Goal: Entertainment & Leisure: Consume media (video, audio)

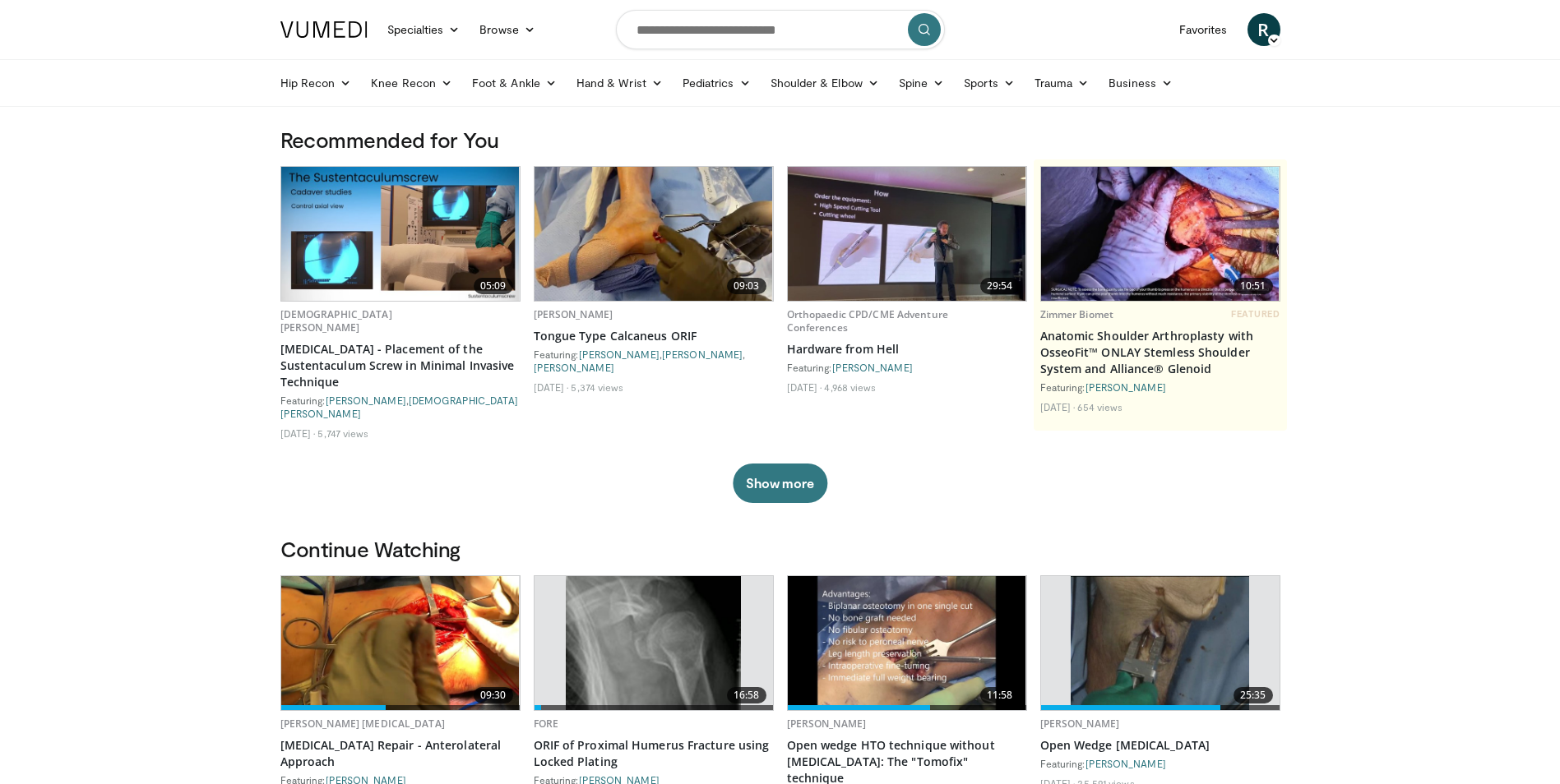
click at [927, 254] on img at bounding box center [907, 234] width 239 height 134
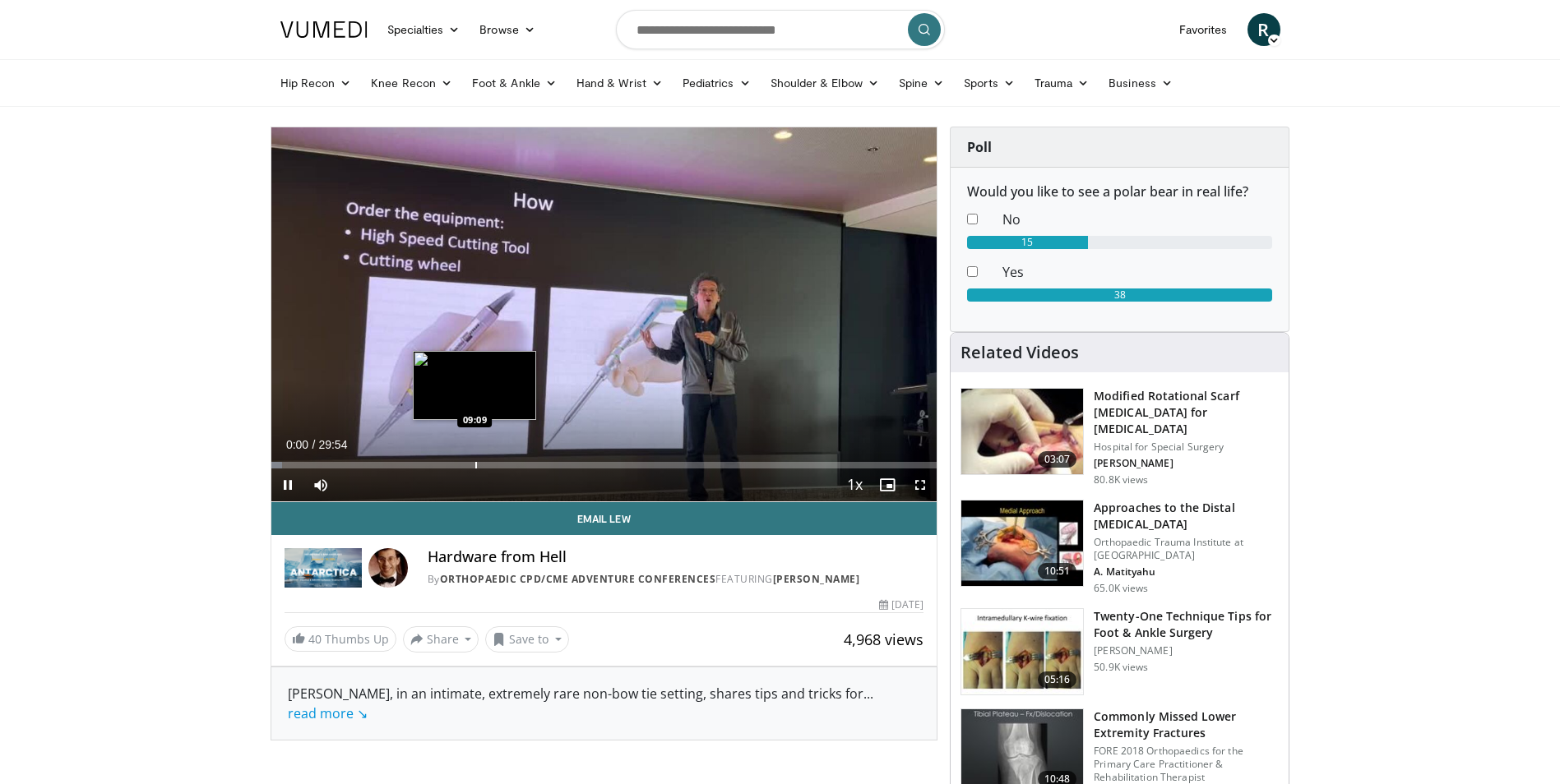
click at [474, 459] on div "Loaded : 1.67% 00:00 09:09" at bounding box center [605, 460] width 667 height 15
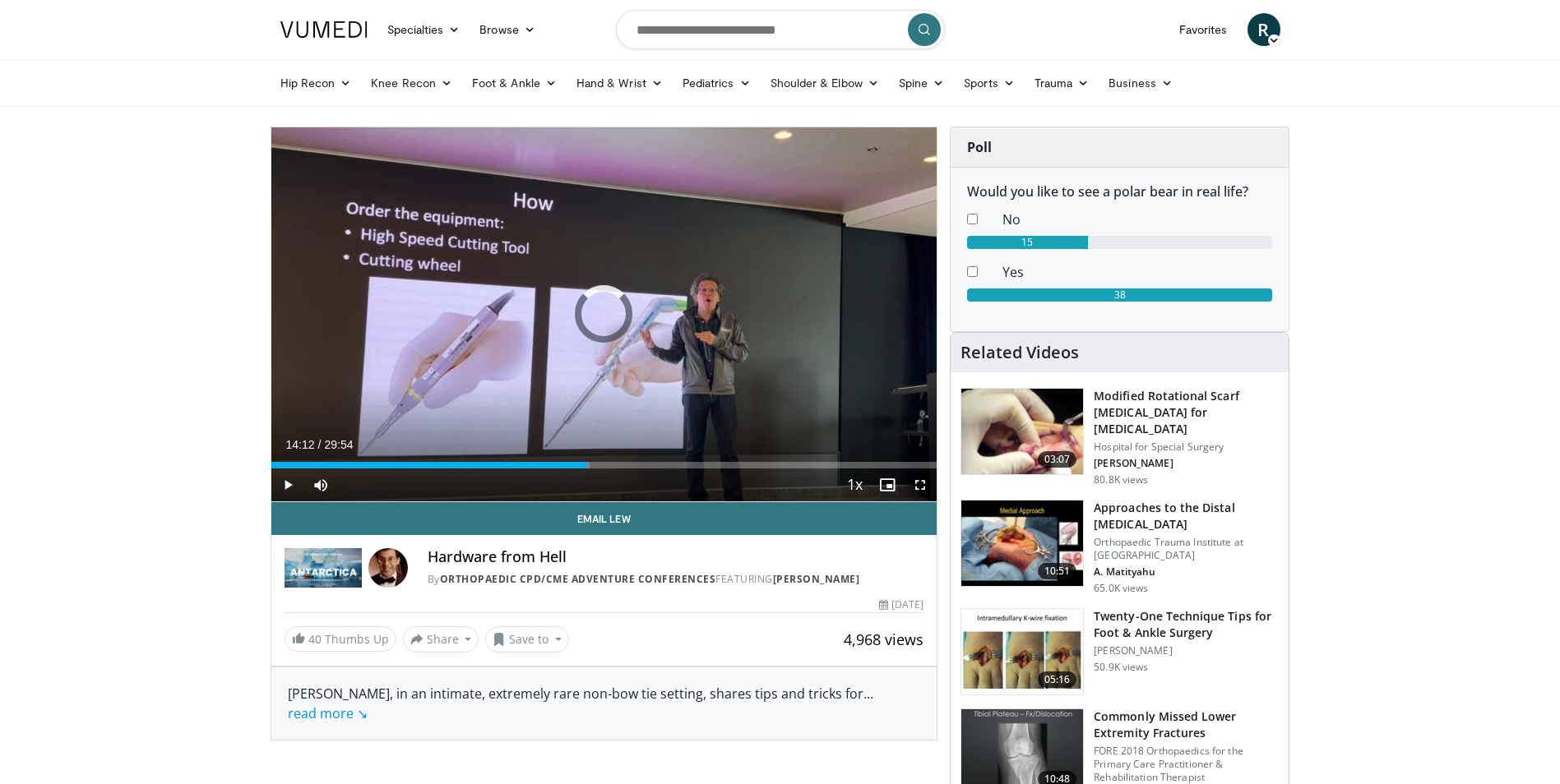
drag, startPoint x: 575, startPoint y: 463, endPoint x: 613, endPoint y: 462, distance: 38.0
click at [604, 462] on div "Progress Bar" at bounding box center [603, 464] width 2 height 6
drag, startPoint x: 650, startPoint y: 458, endPoint x: 641, endPoint y: 460, distance: 9.2
click at [647, 460] on div "Loaded : 55.08% 15:23 17:03" at bounding box center [605, 460] width 667 height 15
click at [688, 463] on div "Progress Bar" at bounding box center [689, 464] width 2 height 6
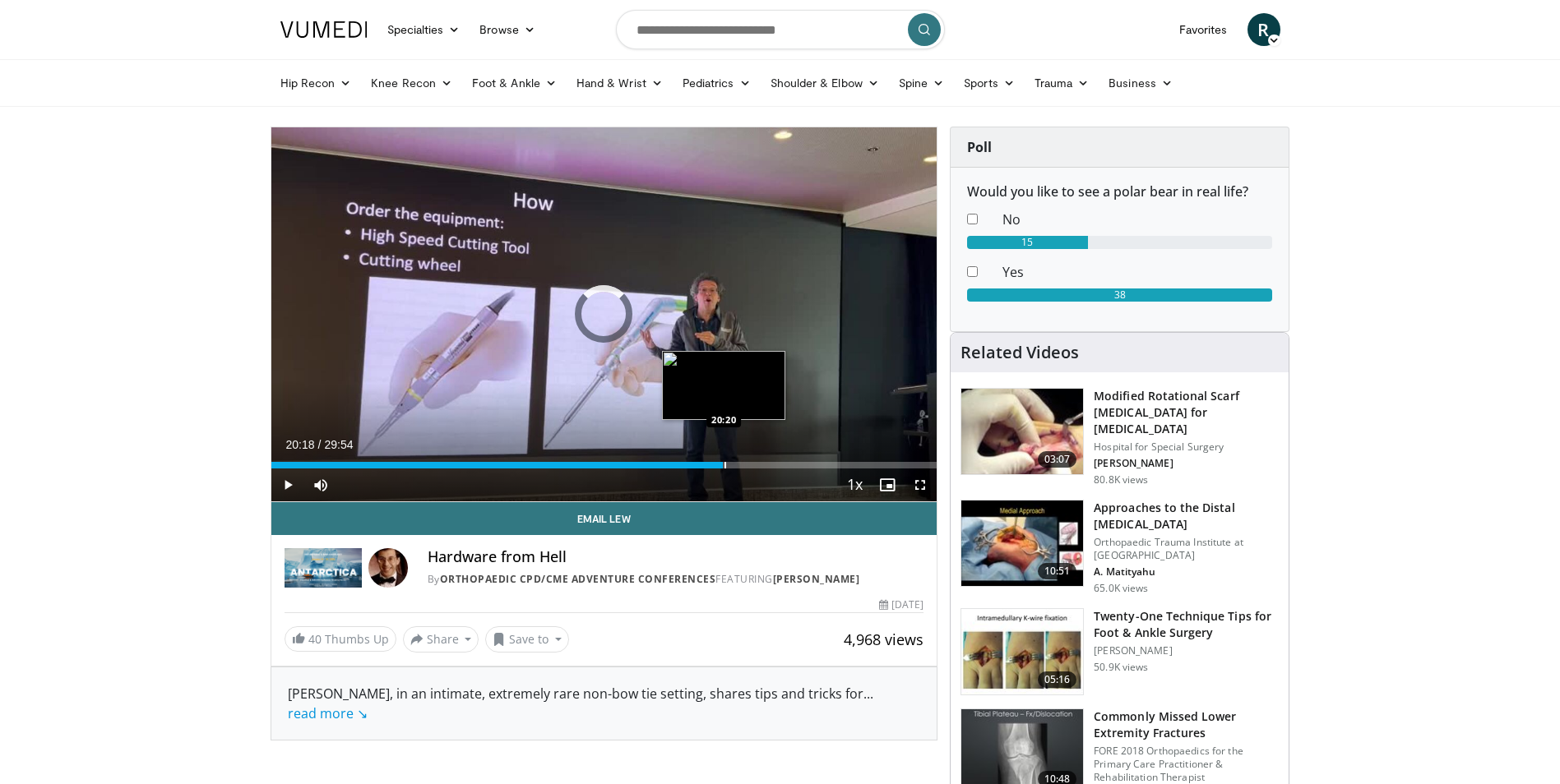
click at [725, 467] on div "Progress Bar" at bounding box center [725, 464] width 2 height 6
click at [755, 468] on div "Progress Bar" at bounding box center [756, 464] width 2 height 6
click at [795, 466] on div "Progress Bar" at bounding box center [796, 464] width 2 height 6
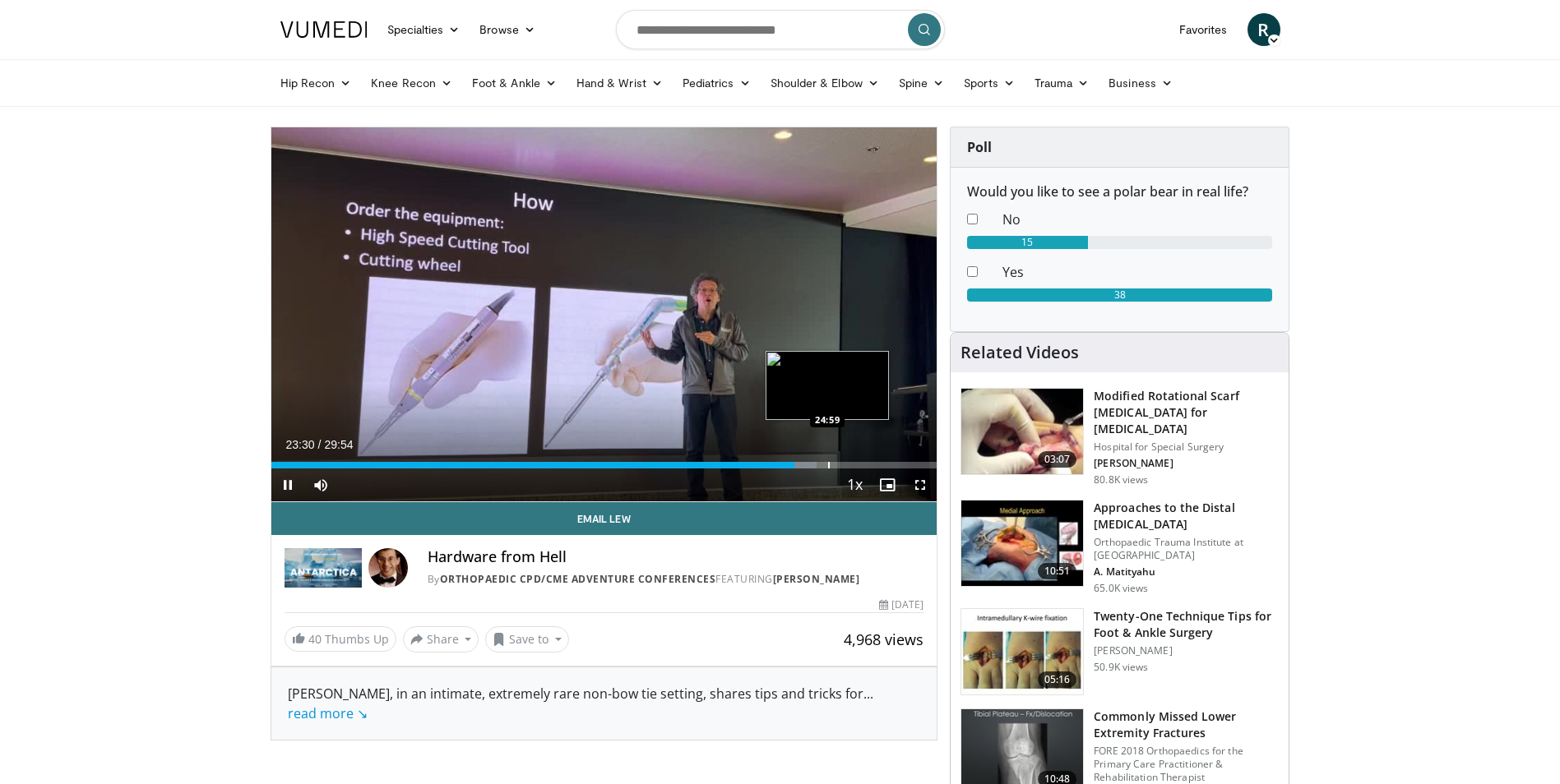
click at [829, 468] on video-js "**********" at bounding box center [605, 315] width 667 height 375
click at [814, 467] on div "Progress Bar" at bounding box center [815, 464] width 2 height 6
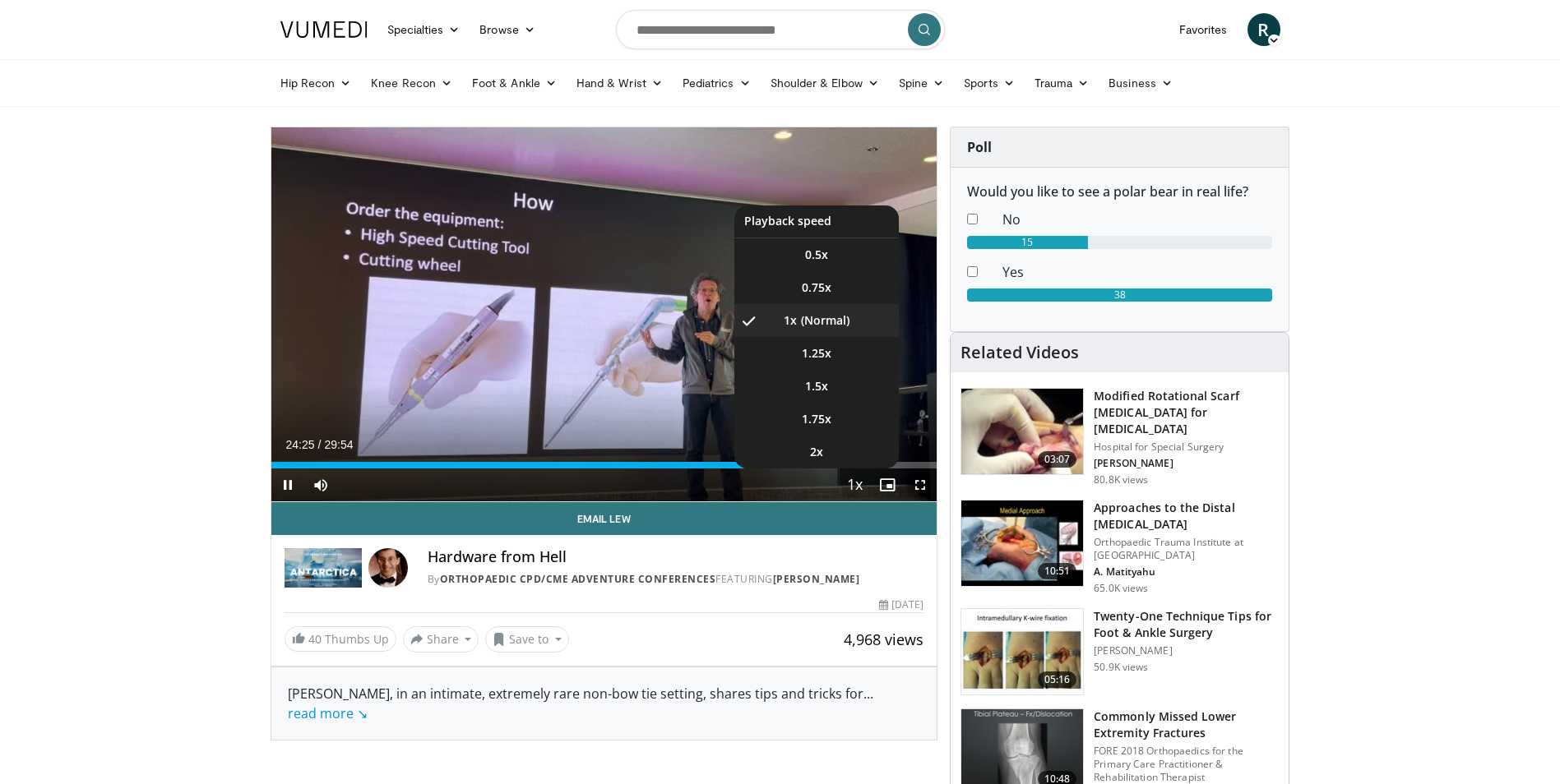
click at [842, 469] on button "Playback Rate" at bounding box center [854, 485] width 33 height 33
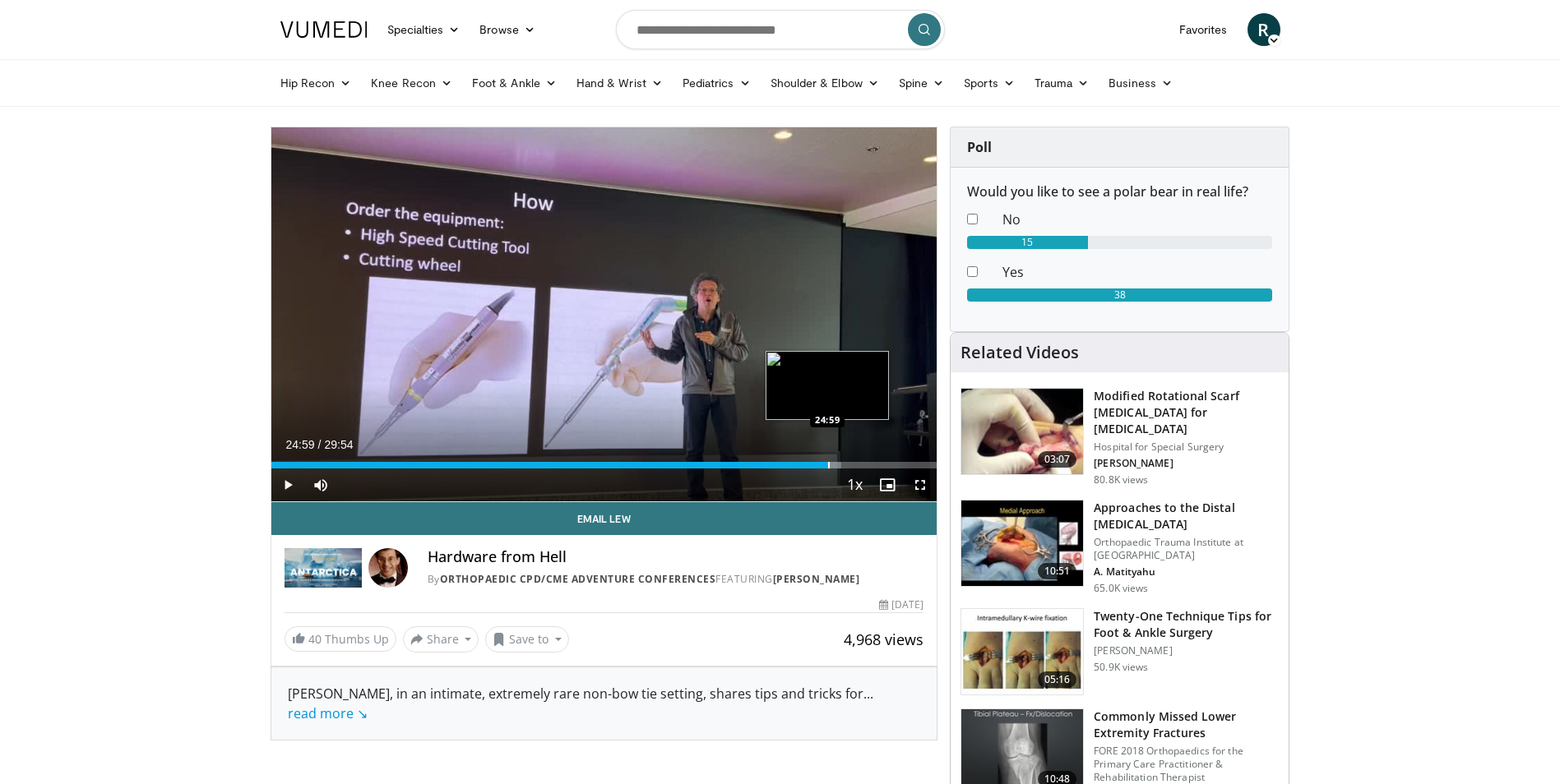
click at [828, 466] on div "Progress Bar" at bounding box center [829, 464] width 2 height 6
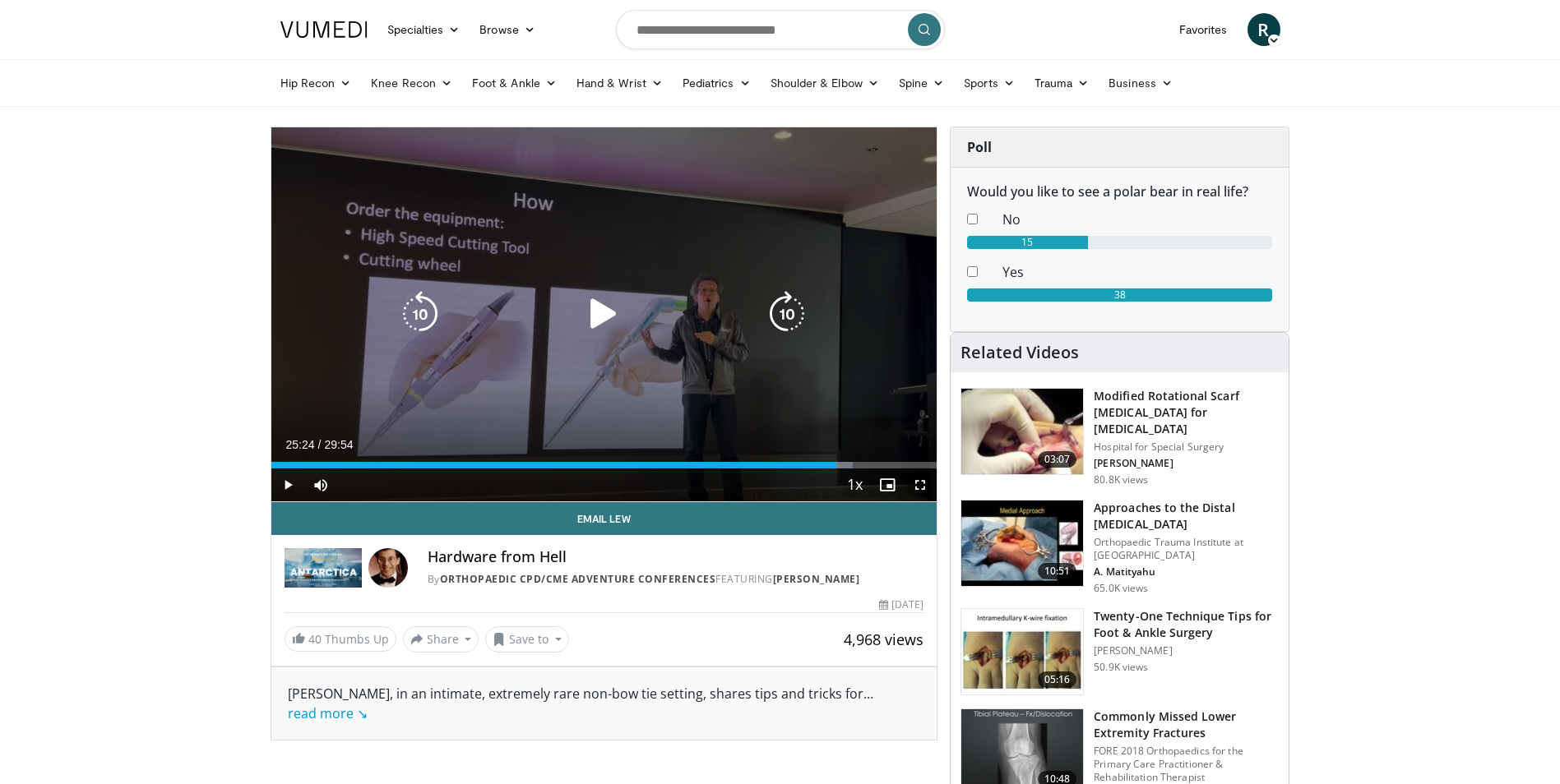
click at [837, 465] on div "Progress Bar" at bounding box center [838, 464] width 26 height 6
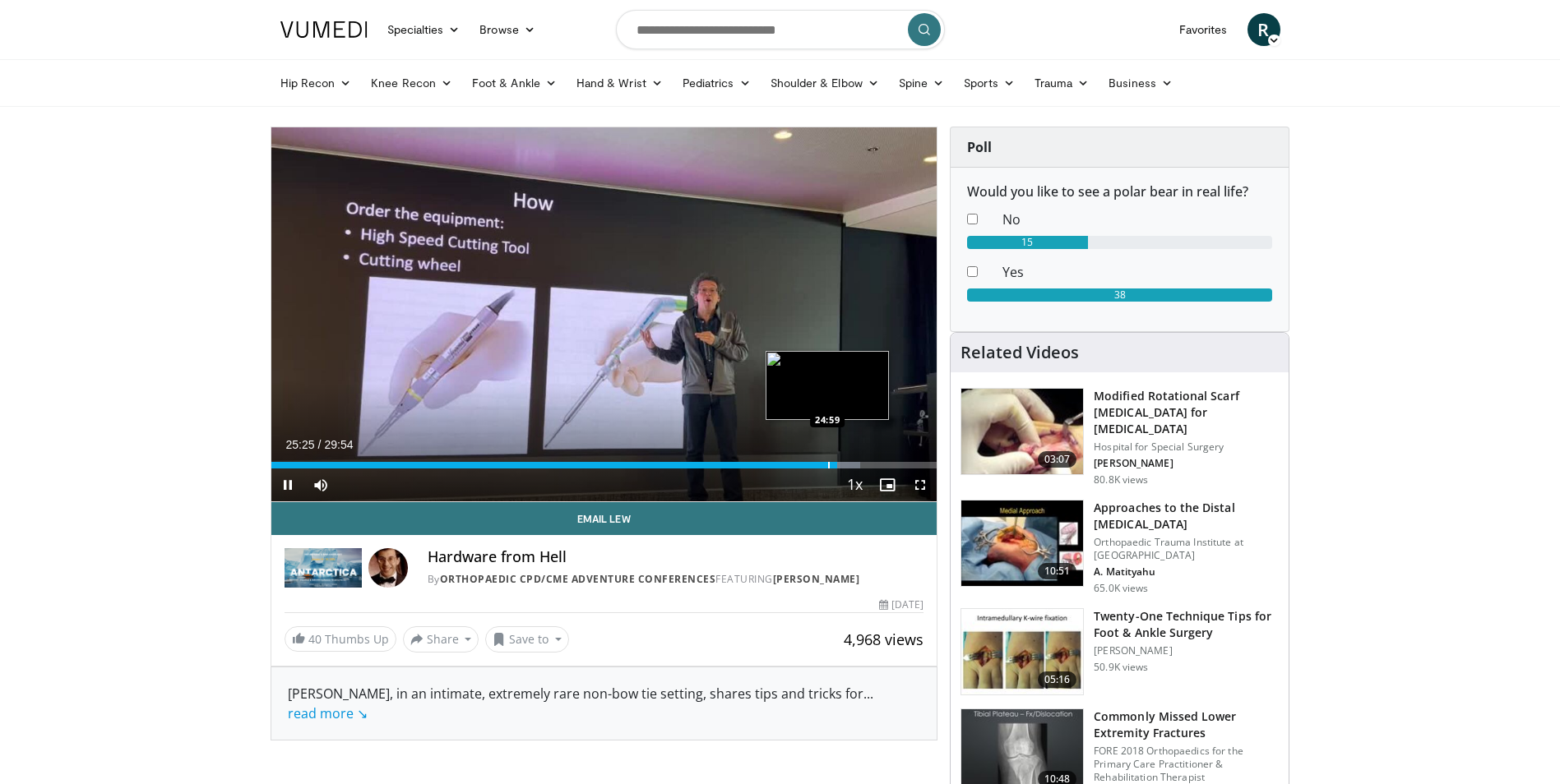
click at [828, 465] on div "Progress Bar" at bounding box center [829, 464] width 2 height 6
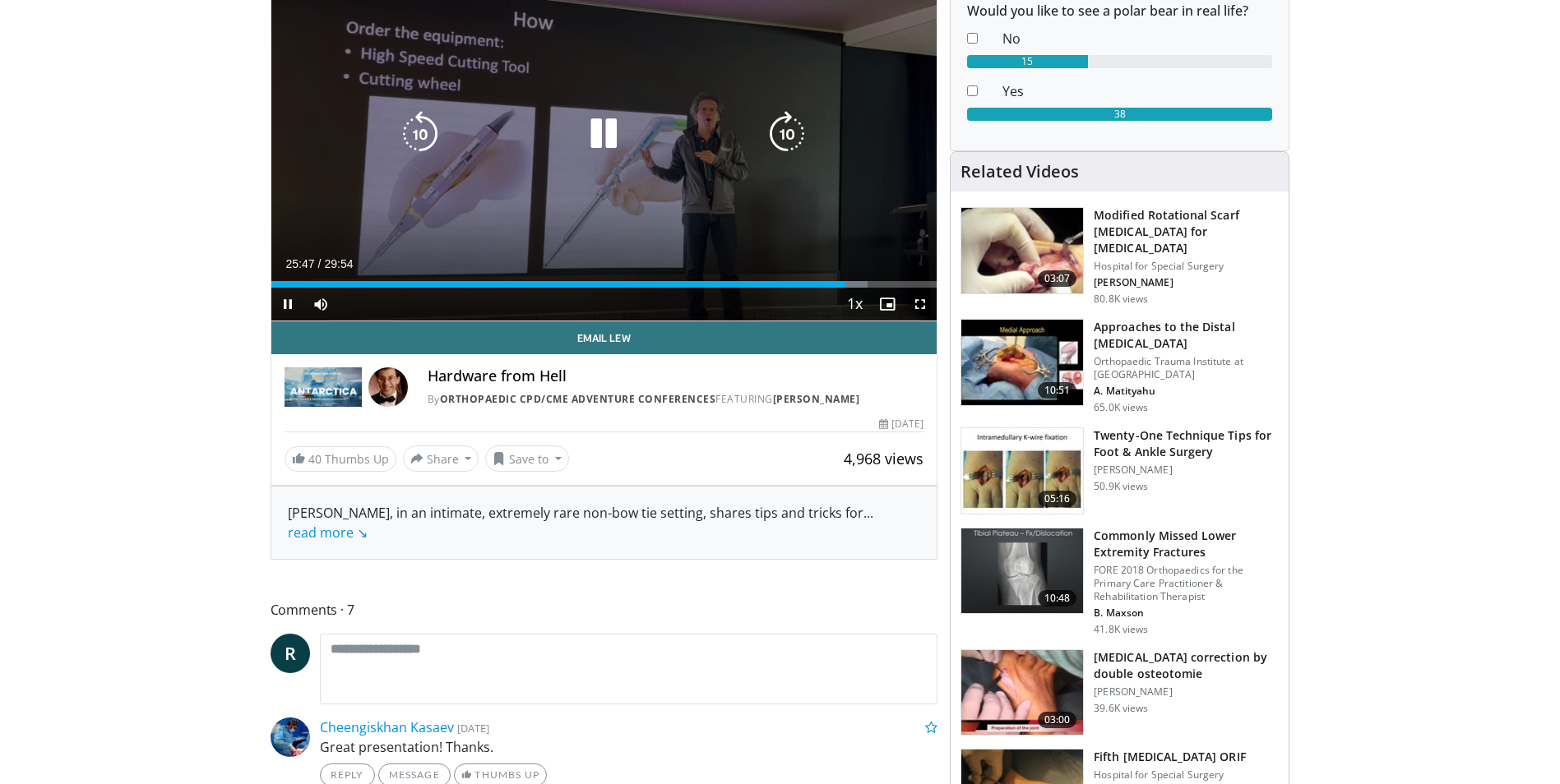
scroll to position [82, 0]
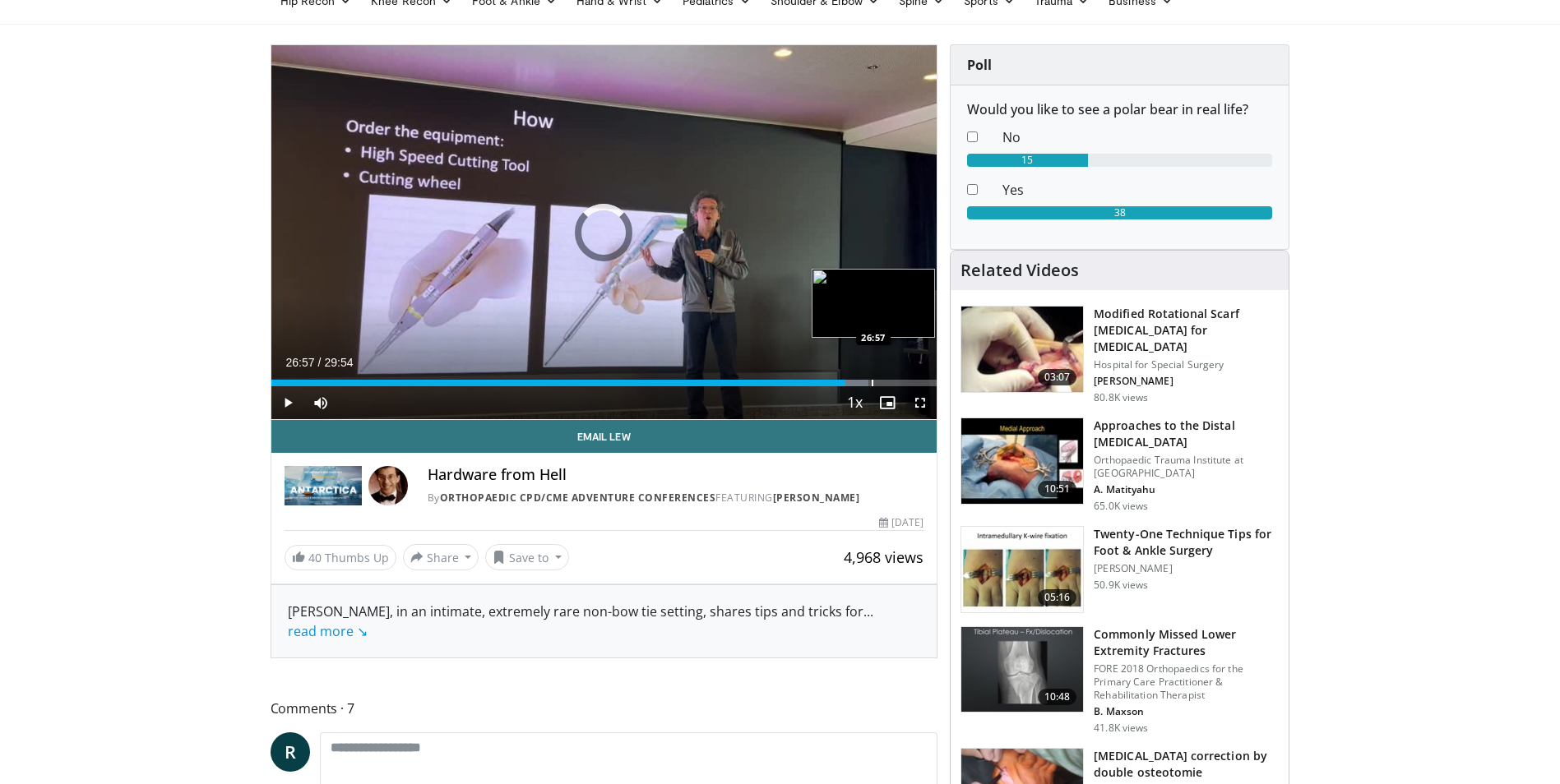
click at [872, 381] on div "Progress Bar" at bounding box center [873, 382] width 2 height 6
click at [900, 384] on div "Progress Bar" at bounding box center [901, 382] width 2 height 6
click at [918, 388] on span "Video Player" at bounding box center [920, 403] width 33 height 33
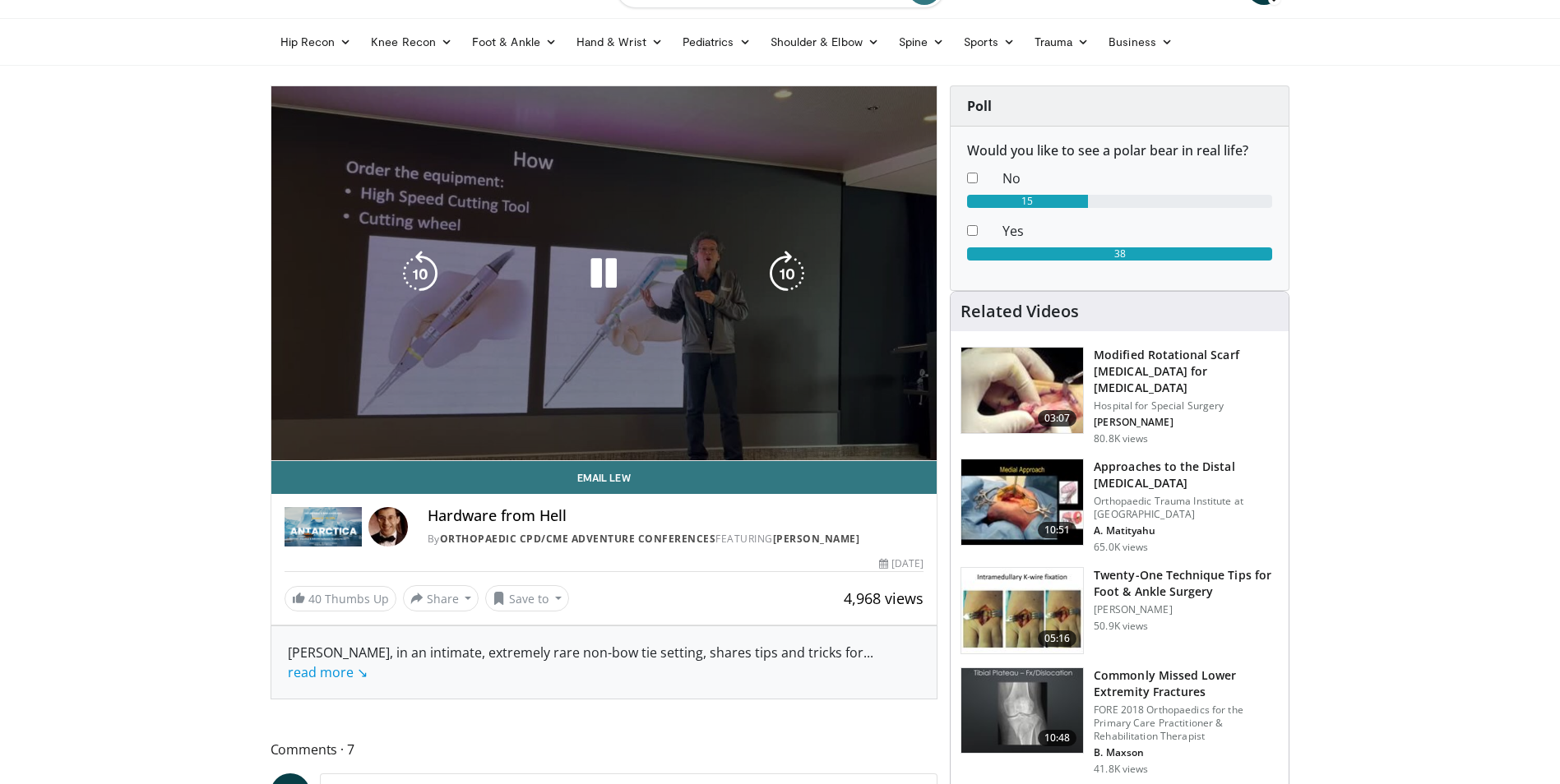
scroll to position [0, 0]
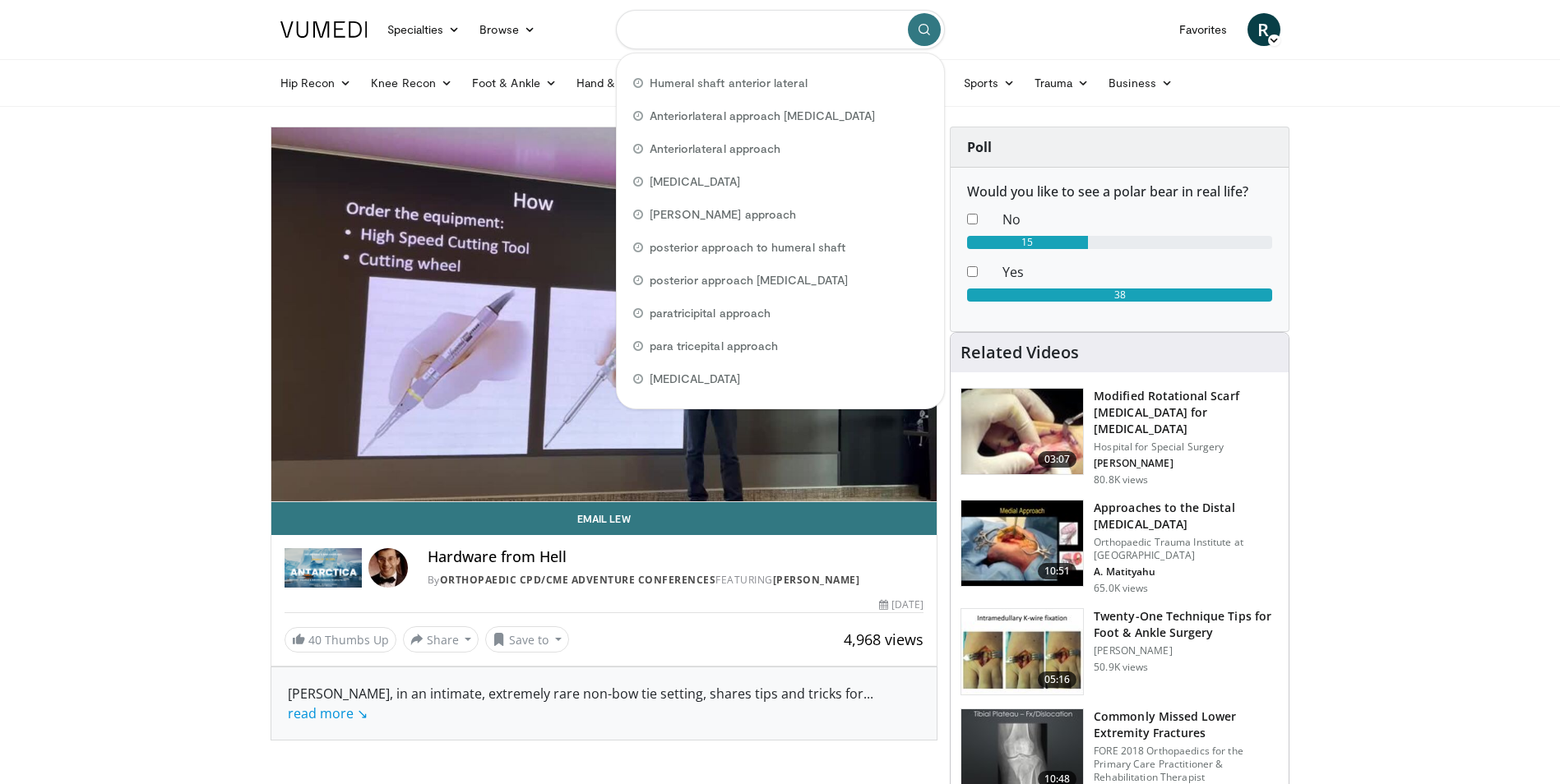
click at [734, 42] on input "Search topics, interventions" at bounding box center [780, 29] width 329 height 39
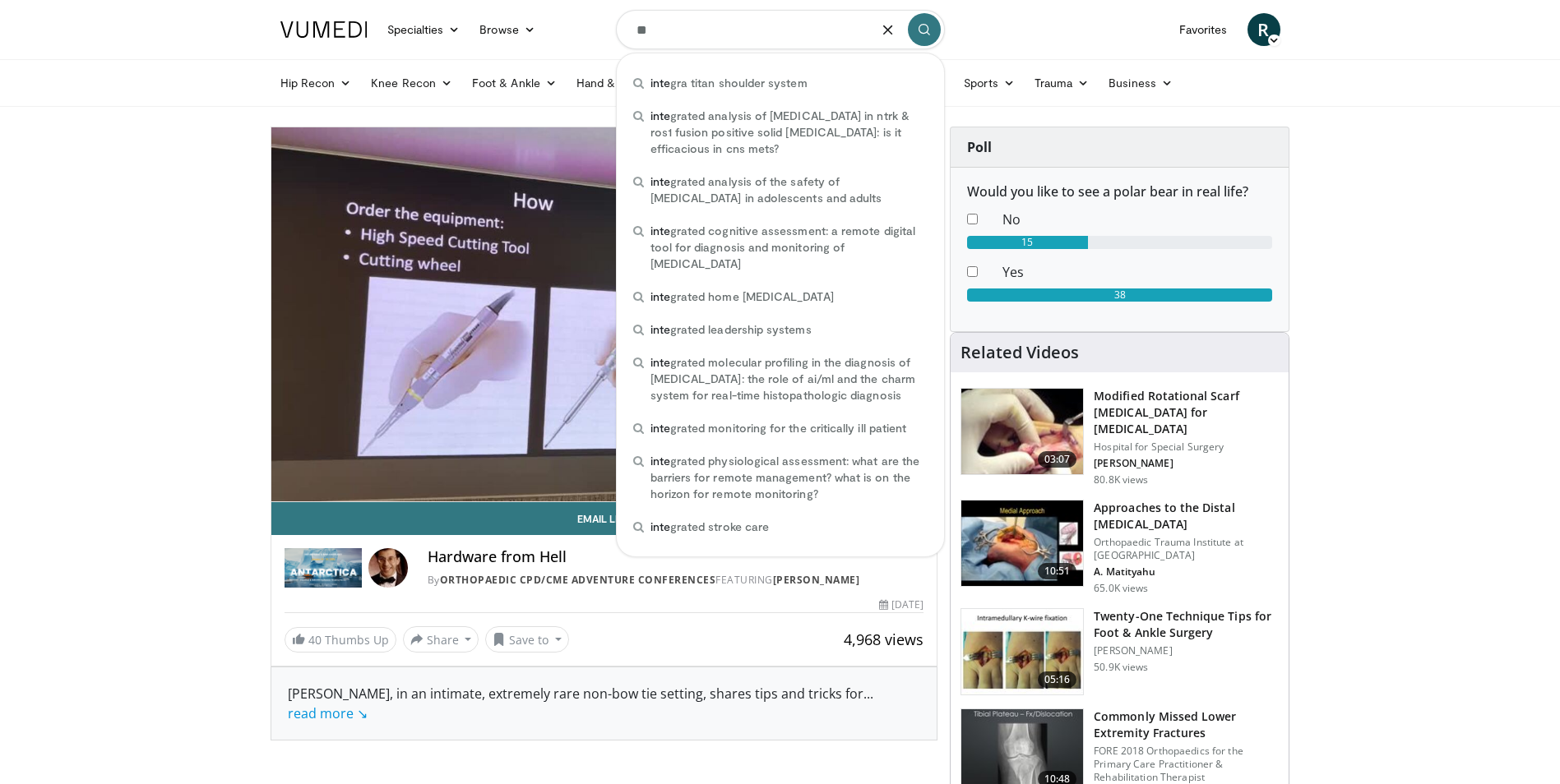
type input "*"
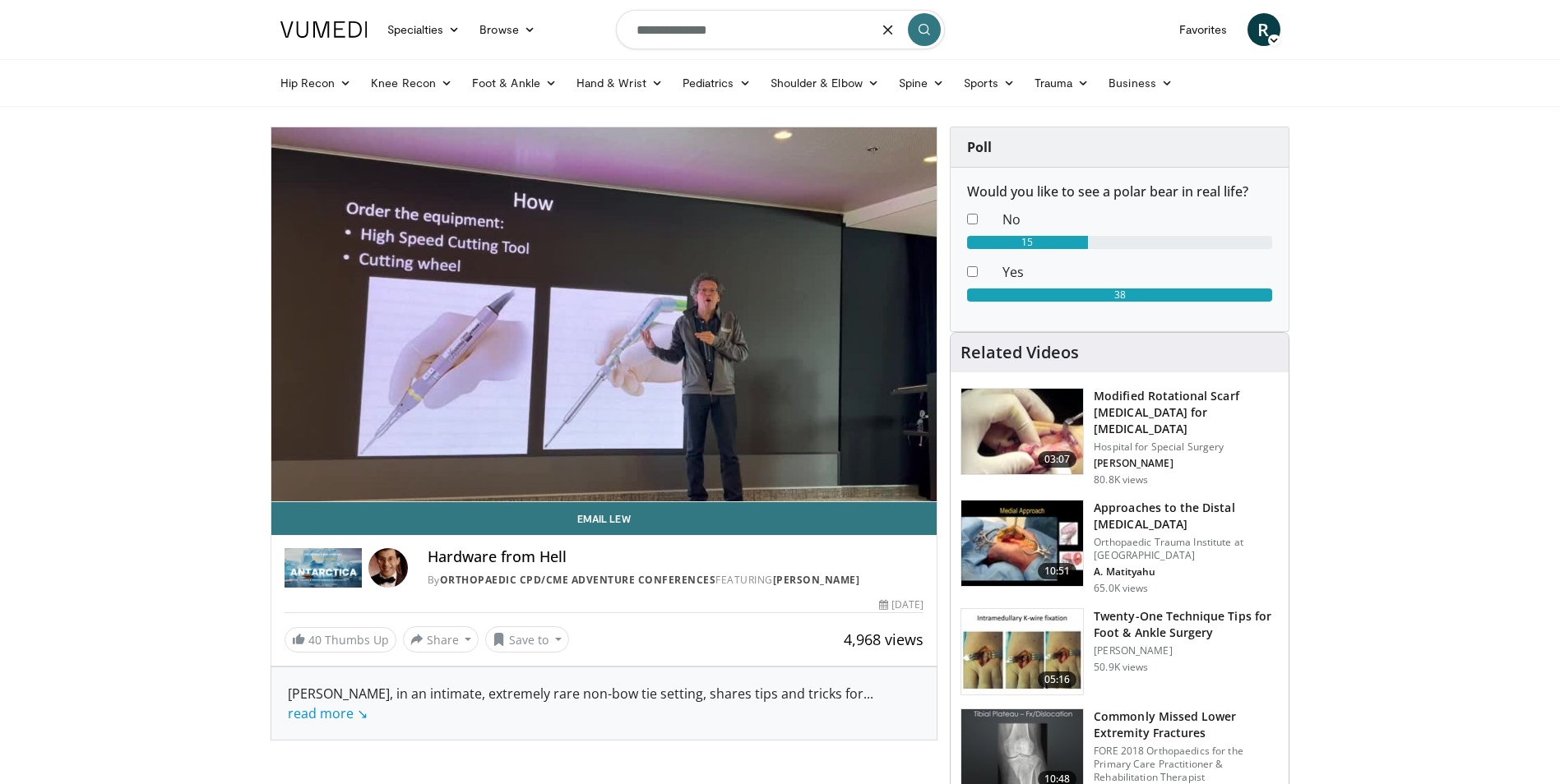
type input "**********"
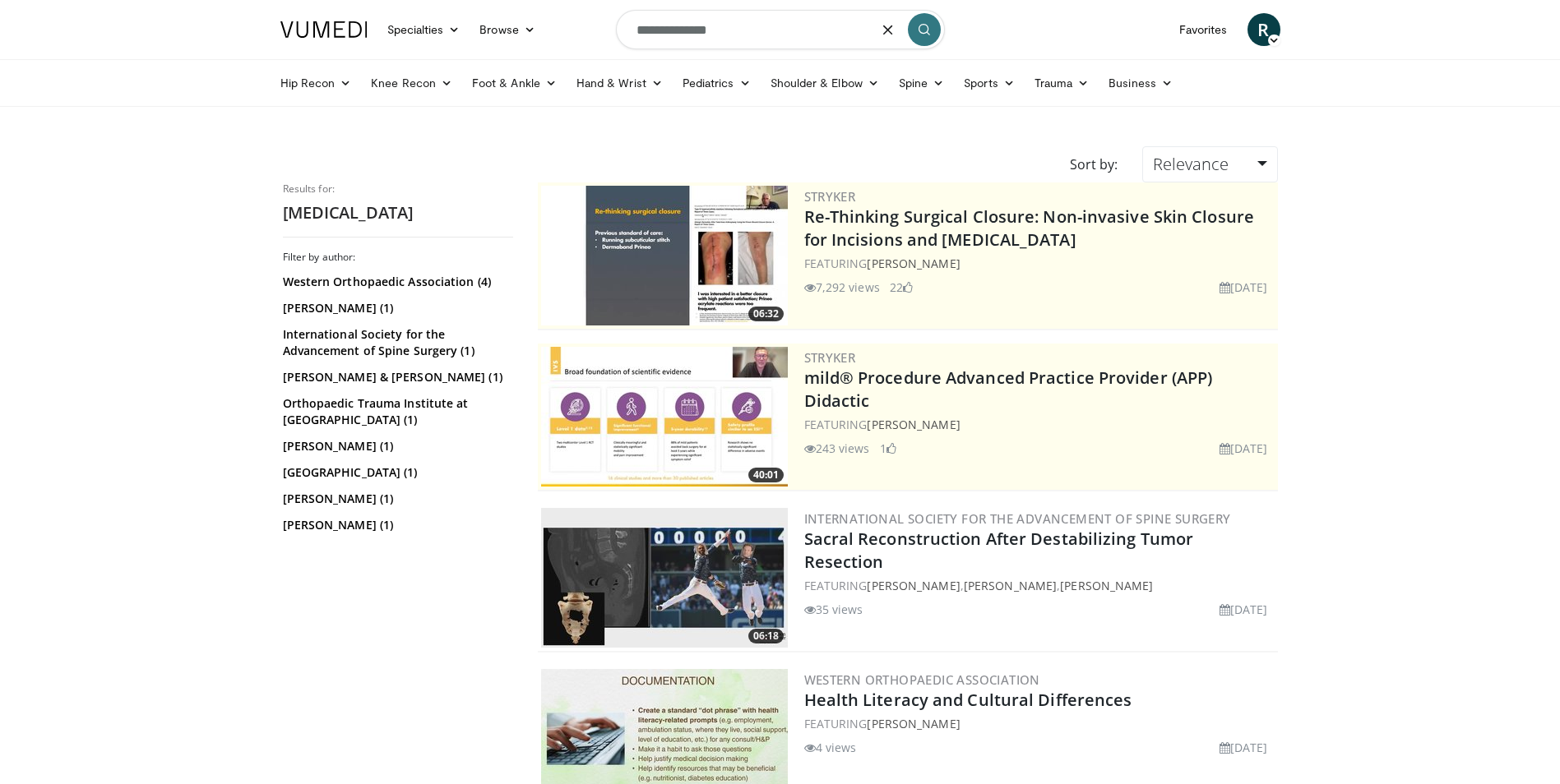
click at [661, 37] on input "**********" at bounding box center [780, 29] width 329 height 39
click at [664, 38] on input "**********" at bounding box center [780, 29] width 329 height 39
type input "**********"
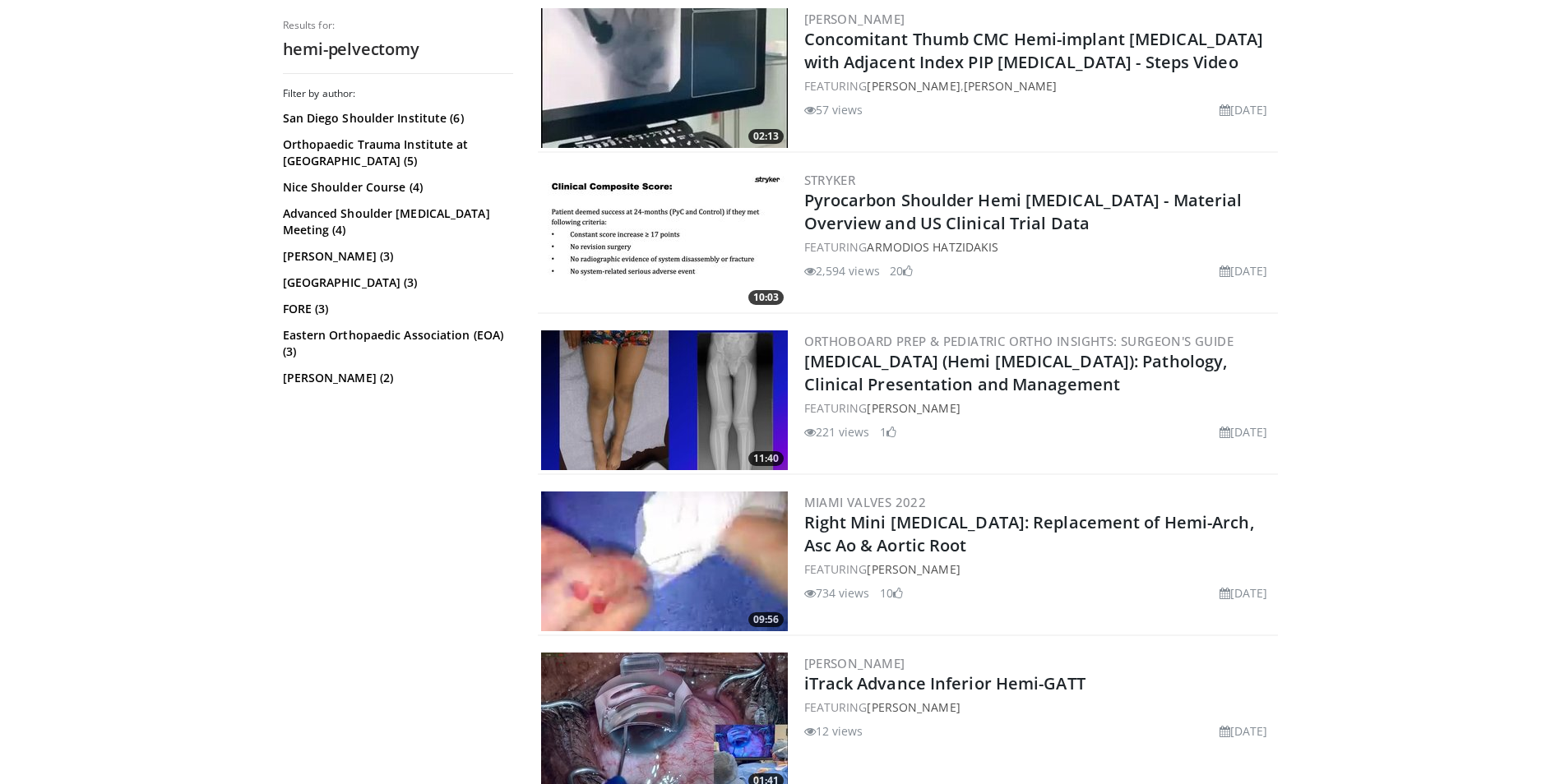
scroll to position [987, 0]
